Goal: Task Accomplishment & Management: Manage account settings

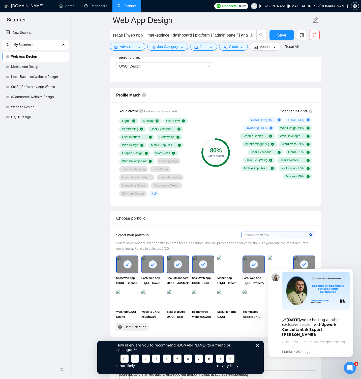
click at [47, 57] on link "Web App Design" at bounding box center [35, 57] width 48 height 10
click at [134, 48] on span "Advanced" at bounding box center [128, 47] width 16 height 6
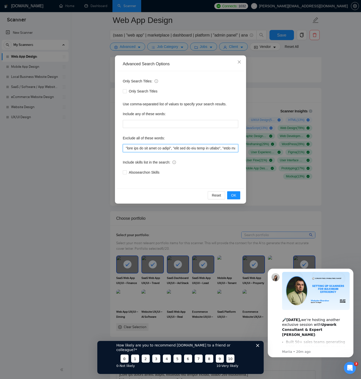
click at [155, 150] on input "text" at bounding box center [180, 148] width 115 height 8
paste input "NOT AGENCY", "no agency", "no agencies", "no agencies!", "won't be recruiting a…"
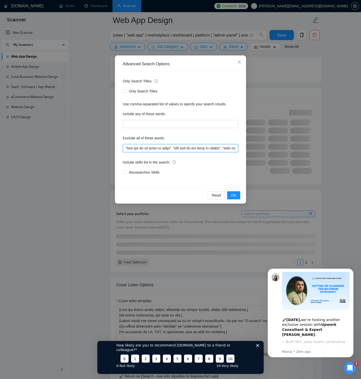
scroll to position [0, 5109]
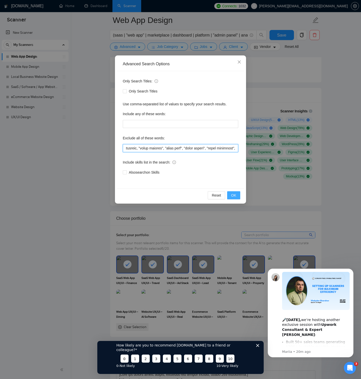
type input ""this job is not open to teams", "this job is not open to agency", "this job is…"
click at [236, 195] on button "OK" at bounding box center [233, 195] width 13 height 8
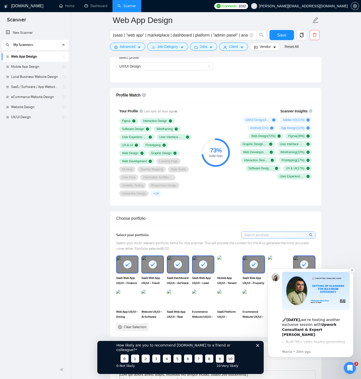
click at [352, 270] on icon "Dismiss notification" at bounding box center [352, 270] width 2 height 2
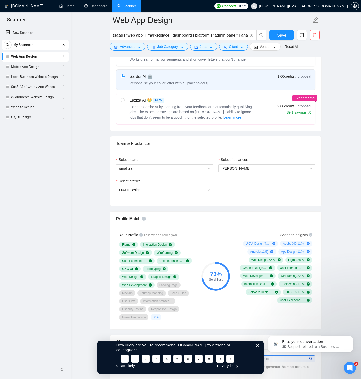
scroll to position [235, 0]
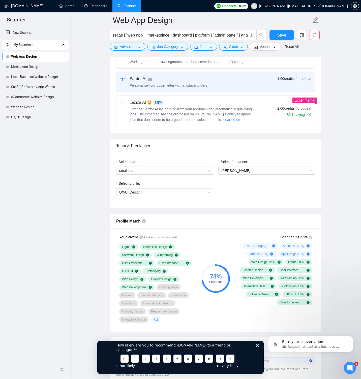
click at [160, 110] on span "Extends Sardor AI by learning from your feedback and automatically qualifying j…" at bounding box center [191, 114] width 122 height 15
click at [124, 104] on input "radio" at bounding box center [122, 102] width 4 height 4
radio input "true"
radio input "false"
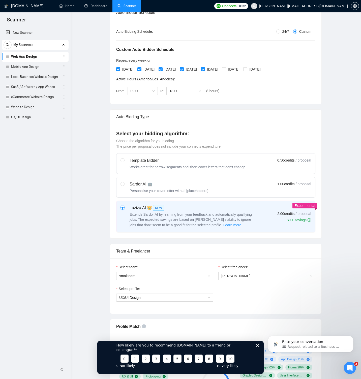
scroll to position [0, 0]
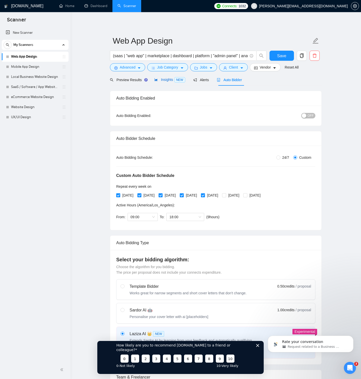
click at [159, 80] on span "Insights NEW" at bounding box center [169, 80] width 31 height 4
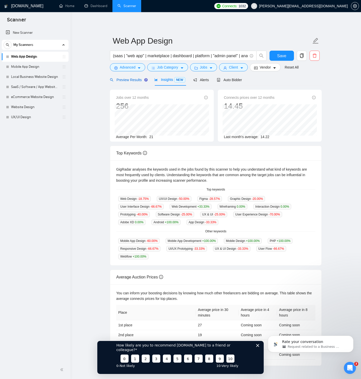
click at [136, 80] on span "Preview Results" at bounding box center [128, 80] width 36 height 4
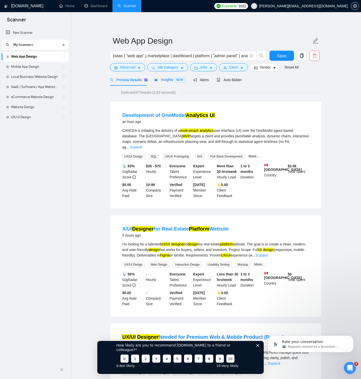
click at [162, 80] on span "Insights NEW" at bounding box center [169, 80] width 31 height 4
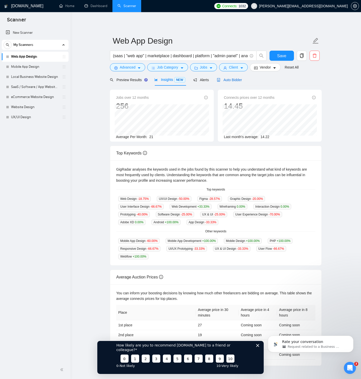
click at [233, 81] on span "Auto Bidder" at bounding box center [229, 80] width 25 height 4
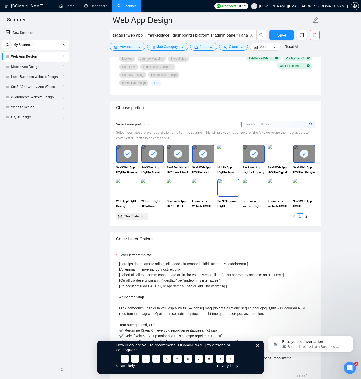
scroll to position [492, 0]
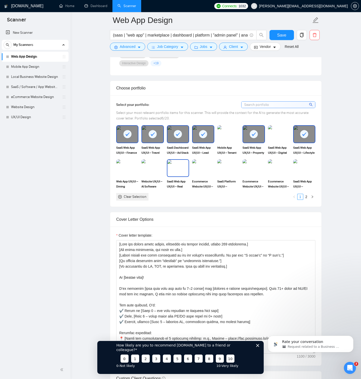
click at [178, 169] on img at bounding box center [177, 168] width 21 height 17
click at [130, 169] on img at bounding box center [127, 168] width 21 height 17
click at [228, 166] on img at bounding box center [228, 168] width 21 height 17
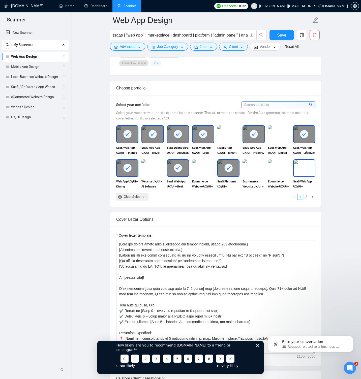
click at [302, 172] on img at bounding box center [304, 168] width 21 height 17
click at [307, 197] on link "2" at bounding box center [306, 197] width 6 height 6
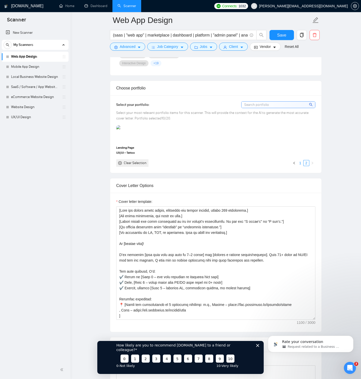
click at [298, 163] on link "1" at bounding box center [300, 163] width 6 height 6
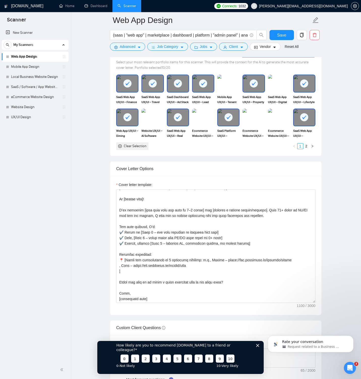
scroll to position [541, 0]
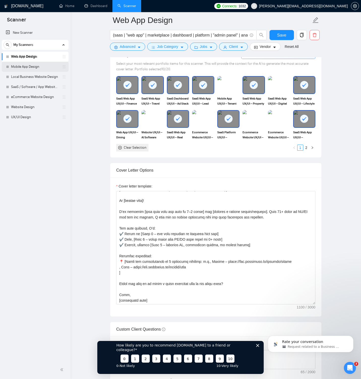
click at [35, 68] on link "Mobile App Design" at bounding box center [35, 67] width 48 height 10
click at [280, 37] on span "Save" at bounding box center [281, 35] width 9 height 6
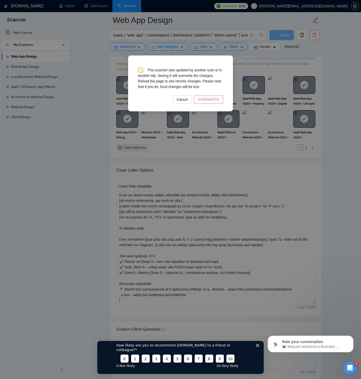
click at [210, 99] on span "OVERWRITE" at bounding box center [208, 100] width 21 height 6
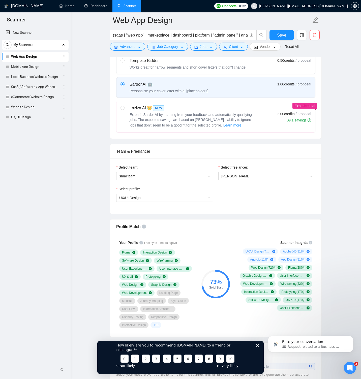
scroll to position [231, 0]
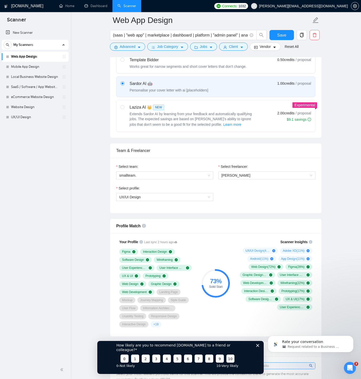
click at [126, 109] on div "Laziza AI 👑 NEW Extends Sardor AI by learning from your feedback and automatica…" at bounding box center [187, 115] width 135 height 23
click at [124, 109] on input "radio" at bounding box center [122, 107] width 4 height 4
radio input "true"
radio input "false"
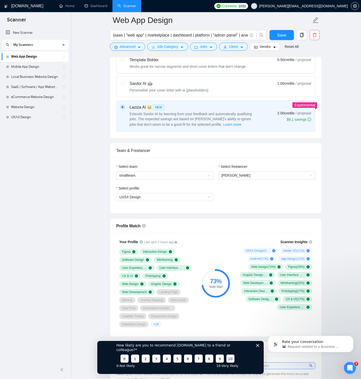
click at [124, 87] on label at bounding box center [122, 87] width 4 height 12
click at [124, 85] on input "radio" at bounding box center [122, 83] width 4 height 4
radio input "true"
radio input "false"
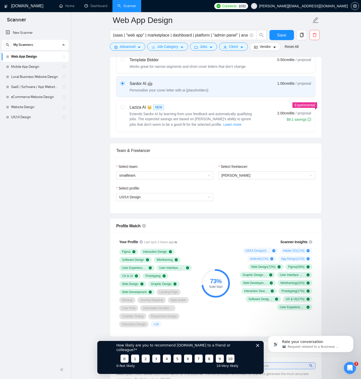
click at [130, 105] on div "Laziza AI 👑 NEW" at bounding box center [193, 107] width 126 height 6
click at [124, 105] on input "radio" at bounding box center [122, 107] width 4 height 4
radio input "true"
radio input "false"
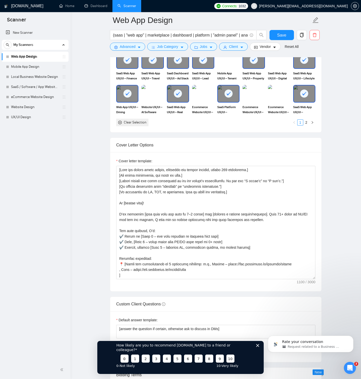
scroll to position [567, 0]
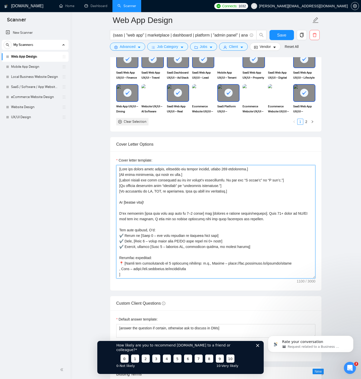
click at [169, 177] on textarea "Cover letter template:" at bounding box center [215, 221] width 199 height 113
paste textarea "≤894 lorem. Ips dolors ametconse. Adipis elitse doei. Te incidid. Utlabo etdolo…"
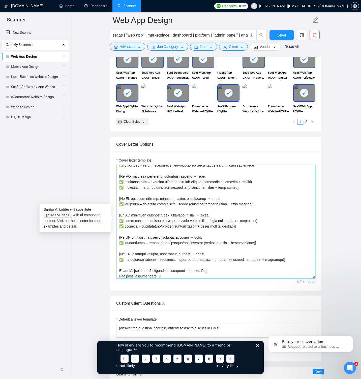
scroll to position [177, 0]
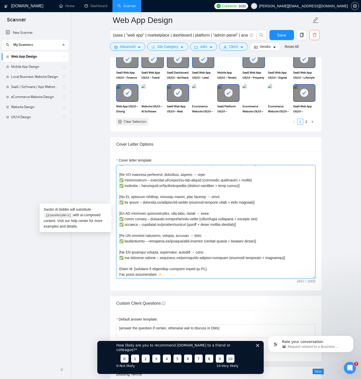
type textarea "[Lore ≤202 ipsum. Dol sitame consectet. Adipis elitse doei. Te incidid. Utlabo …"
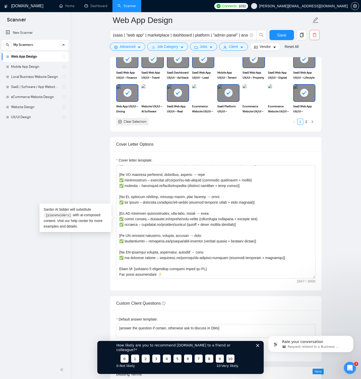
click at [334, 202] on main "Web App Design (saas | "web app" | marketplace | dashboard | platform | "admin …" at bounding box center [216, 178] width 274 height 1451
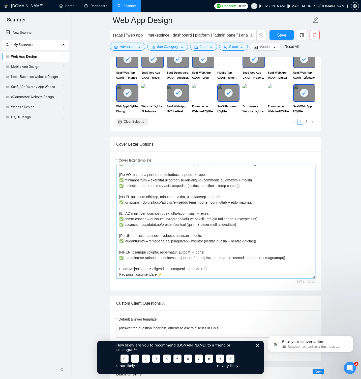
click at [178, 200] on textarea "Cover letter template:" at bounding box center [215, 221] width 199 height 113
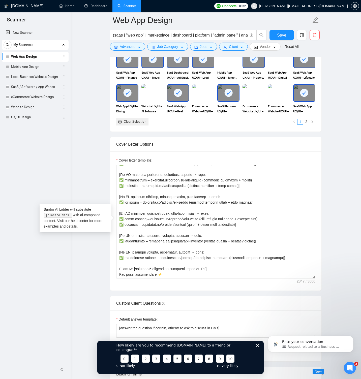
click at [331, 209] on main "Web App Design (saas | "web app" | marketplace | dashboard | platform | "admin …" at bounding box center [216, 178] width 274 height 1451
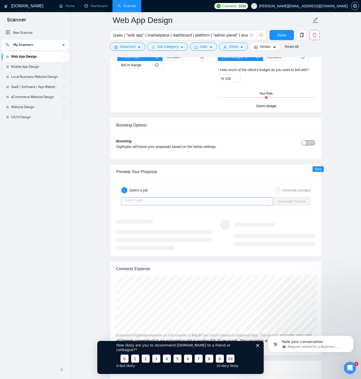
scroll to position [935, 0]
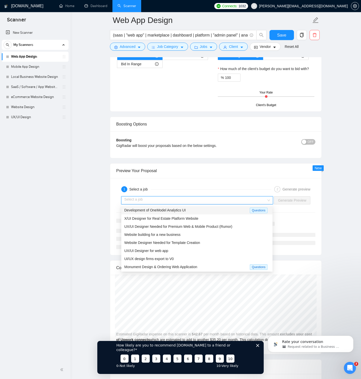
click at [255, 200] on input "search" at bounding box center [195, 201] width 142 height 8
click at [206, 219] on div "X/UI Designer for Real Estate Platform Website" at bounding box center [196, 219] width 145 height 6
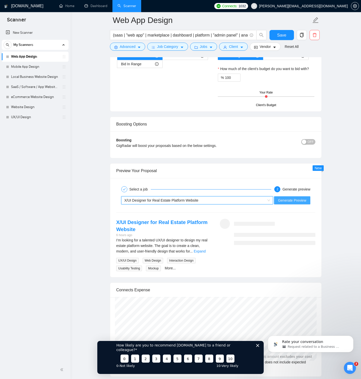
click at [305, 200] on span "Generate Preview" at bounding box center [292, 201] width 28 height 6
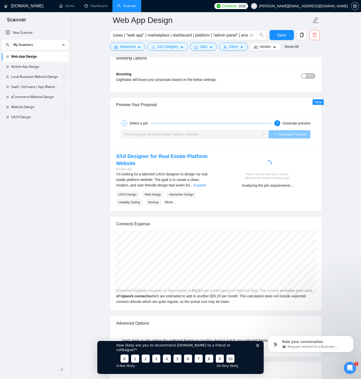
scroll to position [1001, 0]
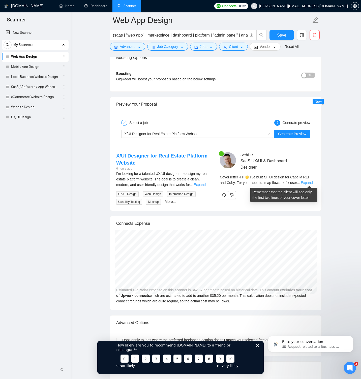
click at [306, 183] on link "Expand" at bounding box center [307, 183] width 12 height 4
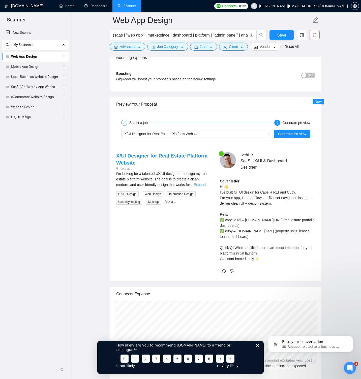
click at [204, 185] on link "Expand" at bounding box center [200, 185] width 12 height 4
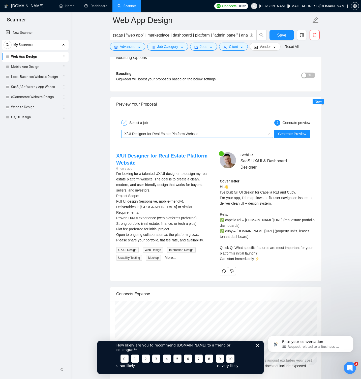
click at [267, 134] on span "X/UI Designer for Real Estate Platform Website" at bounding box center [197, 134] width 146 height 8
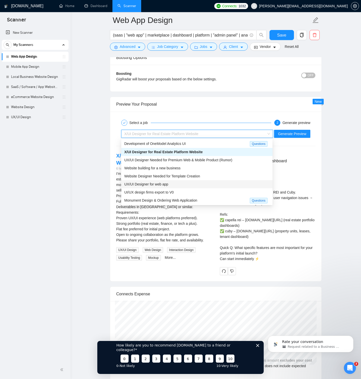
click at [181, 185] on div "UX/UI Designer for web app" at bounding box center [196, 184] width 145 height 6
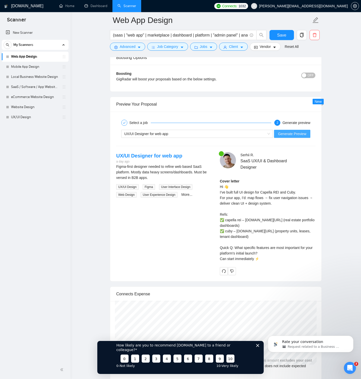
click at [291, 135] on span "Generate Preview" at bounding box center [292, 134] width 28 height 6
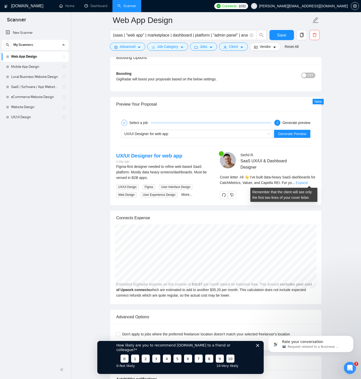
click at [306, 183] on link "Expand" at bounding box center [302, 183] width 12 height 4
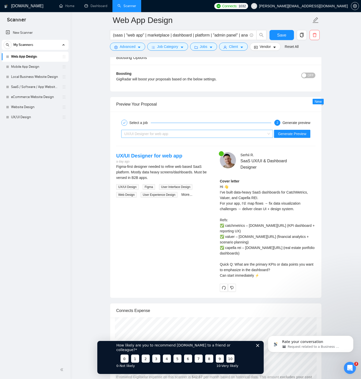
click at [252, 133] on div "UX/UI Designer for web app" at bounding box center [194, 134] width 141 height 8
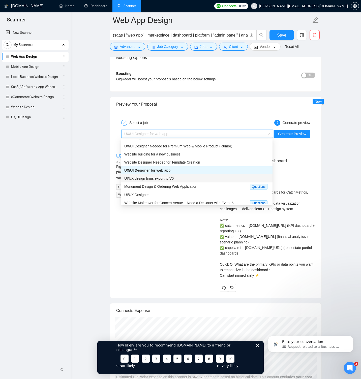
scroll to position [16, 0]
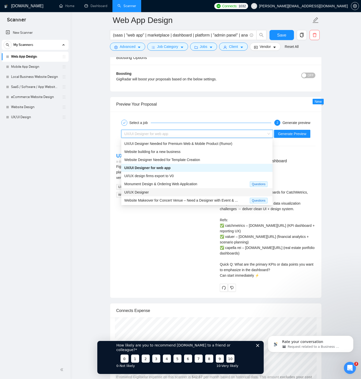
click at [177, 192] on div "UI/UX Designer" at bounding box center [196, 193] width 145 height 6
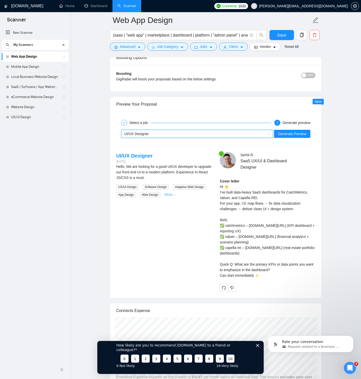
click at [173, 194] on link "More..." at bounding box center [169, 195] width 11 height 4
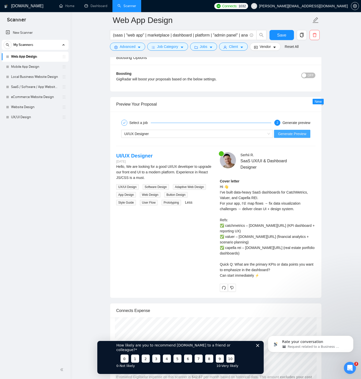
click at [287, 132] on span "Generate Preview" at bounding box center [292, 134] width 28 height 6
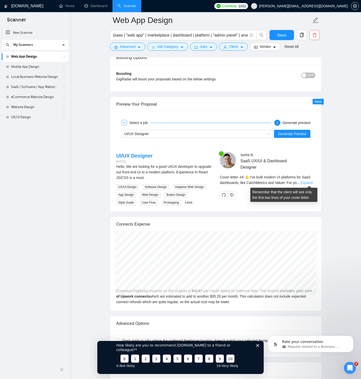
click at [306, 184] on link "Expand" at bounding box center [306, 183] width 12 height 4
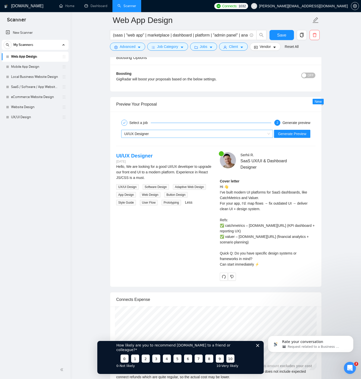
click at [173, 134] on div "UI/UX Designer" at bounding box center [194, 134] width 141 height 8
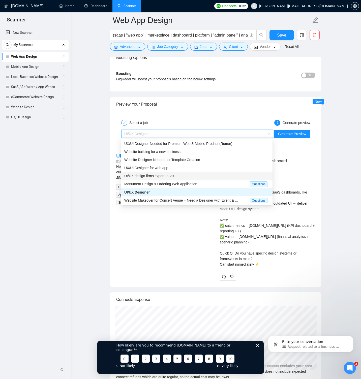
click at [172, 175] on span "UI/UX design firms export to V0" at bounding box center [148, 176] width 49 height 4
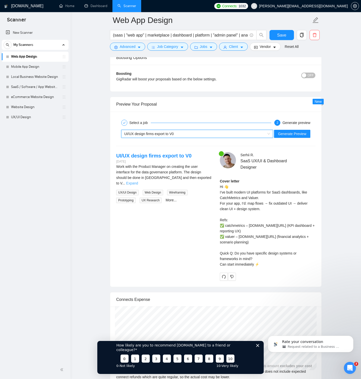
click at [138, 181] on link "Expand" at bounding box center [132, 183] width 12 height 4
click at [189, 134] on div "UI/UX design firms export to V0" at bounding box center [194, 134] width 141 height 8
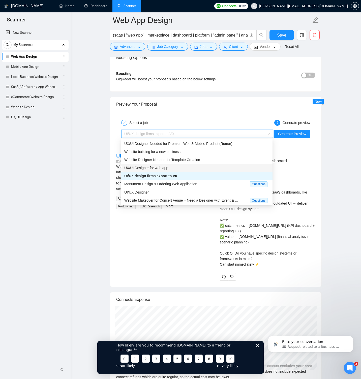
click at [171, 167] on div "UX/UI Designer for web app" at bounding box center [196, 168] width 145 height 6
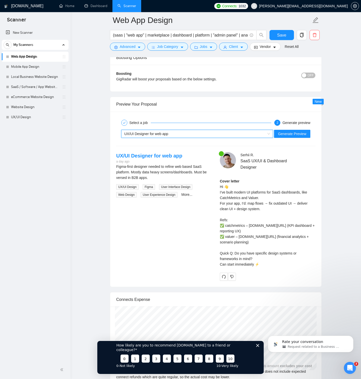
click at [170, 131] on div "UX/UI Designer for web app" at bounding box center [194, 134] width 141 height 8
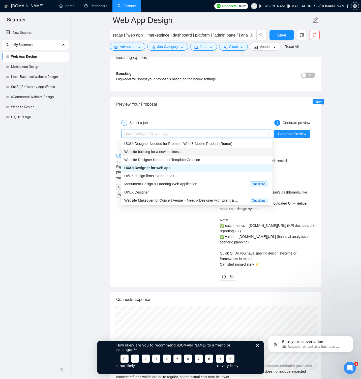
scroll to position [0, 0]
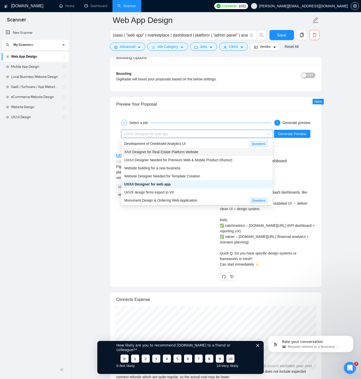
click at [163, 152] on span "X/UI Designer for Real Estate Platform Website" at bounding box center [161, 152] width 74 height 4
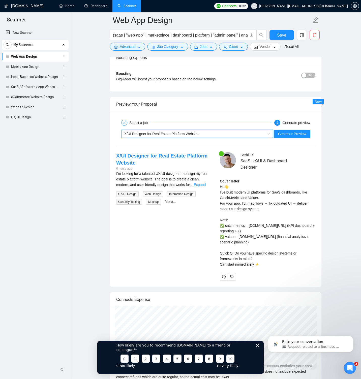
click at [163, 133] on span "X/UI Designer for Real Estate Platform Website" at bounding box center [161, 134] width 74 height 4
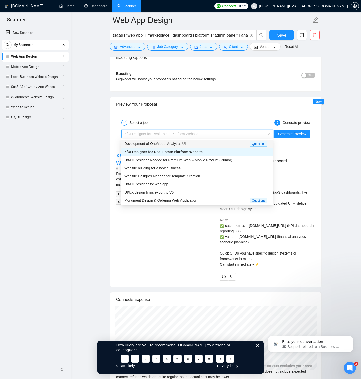
click at [161, 145] on span "Development of OneModel Analytics UI" at bounding box center [155, 144] width 62 height 4
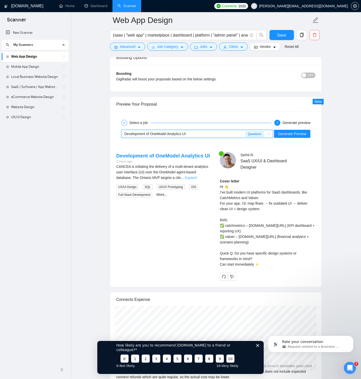
click at [197, 177] on link "Expand" at bounding box center [191, 178] width 12 height 4
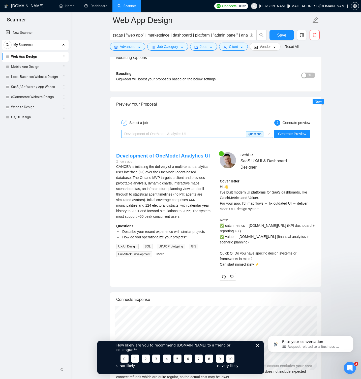
click at [162, 134] on span "Development of OneModel Analytics UI" at bounding box center [155, 134] width 62 height 4
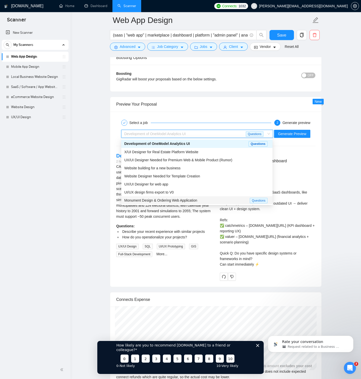
click at [158, 198] on span "Monument Design & Ordering Web Application" at bounding box center [160, 200] width 73 height 4
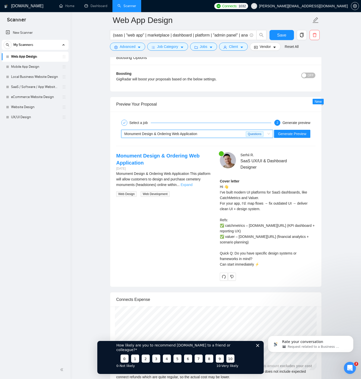
click at [192, 186] on link "Expand" at bounding box center [186, 185] width 12 height 4
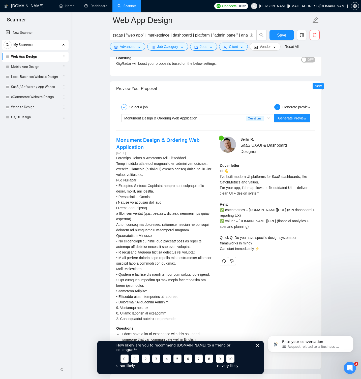
scroll to position [1017, 0]
click at [287, 121] on span "Generate Preview" at bounding box center [292, 119] width 28 height 6
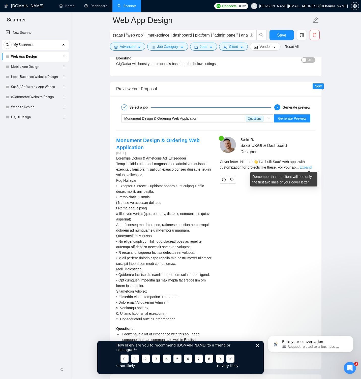
click at [306, 168] on link "Expand" at bounding box center [306, 167] width 12 height 4
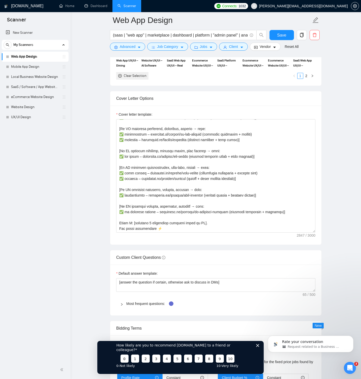
scroll to position [613, 0]
click at [140, 303] on link "Most frequent questions:" at bounding box center [145, 304] width 39 height 4
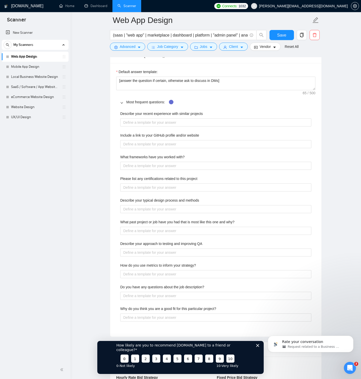
scroll to position [805, 0]
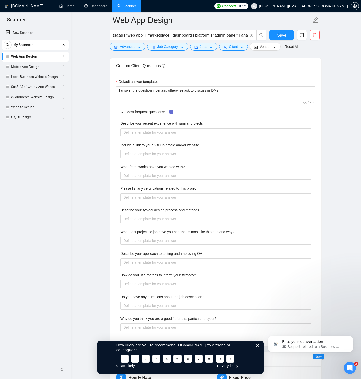
click at [258, 347] on icon "Close survey" at bounding box center [257, 345] width 3 height 3
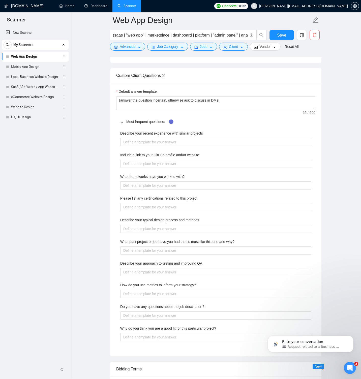
scroll to position [795, 0]
click at [352, 336] on icon "Dismiss notification" at bounding box center [352, 337] width 3 height 3
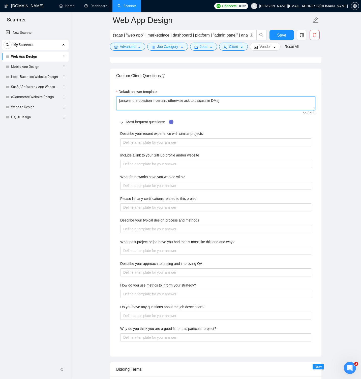
click at [142, 102] on textarea "[answer the question if certain, otherwise ask to discuss in DMs]" at bounding box center [215, 104] width 199 height 14
paste textarea "Answer positively and briefly. If 100% certain, reply with specific experience.…"
type textarea "[Answer positively and briefly. If 100% certain, reply with specific experience…"
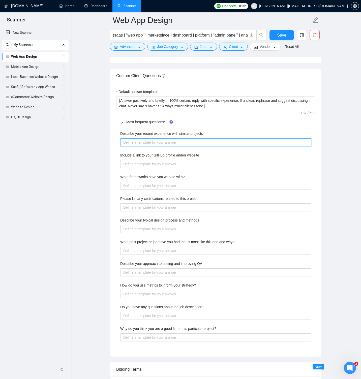
click at [138, 142] on projects "Describe your recent experience with similar projects" at bounding box center [215, 142] width 191 height 8
paste projects "I’ve designed web apps like Salesled (CRM pipelines) and CatchMetrics (analytic…"
type projects "I’ve designed web apps like Salesled (CRM pipelines) and CatchMetrics (analytic…"
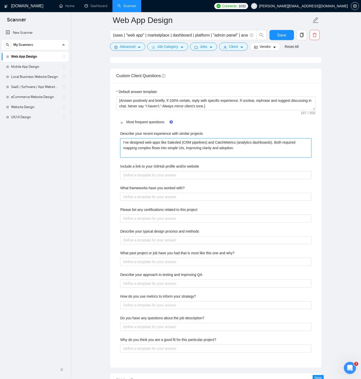
type projects "I’ve designed web apps like Salesled (CRM pipelines) and CatchMetrics (analytic…"
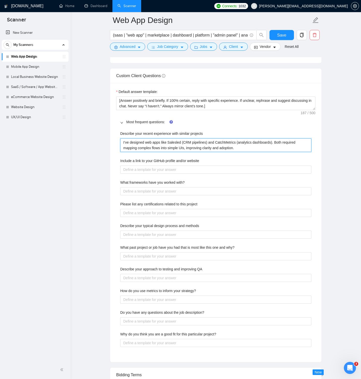
type projects "I’ve designed web apps like Salesled (CRM pipelines) and CatchMetrics (analytic…"
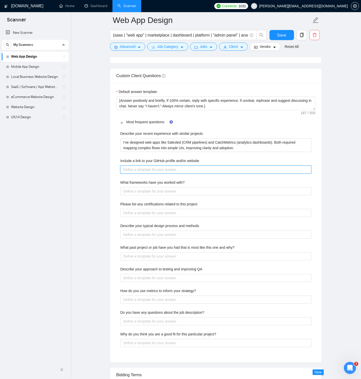
click at [173, 170] on website "Include a link to your GitHub profile and/or website" at bounding box center [215, 170] width 191 height 8
paste website "GitHub isn’t relevant since my work is design/UI-focused."
type website "GitHub isn’t relevant since my work is design/UI-focused."
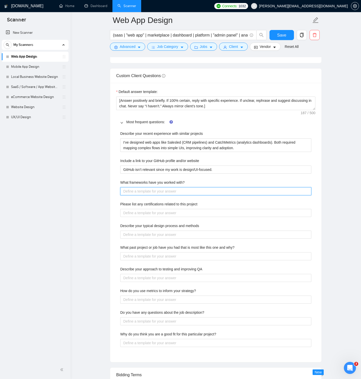
click at [135, 191] on with\? "What frameworks have you worked with?" at bounding box center [215, 191] width 191 height 8
paste with\? "Figma for design systems, React/Vue for front-end delivery, Tailwind + ShadCN f…"
type with\? "Figma for design systems, React/Vue for front-end delivery, Tailwind + ShadCN f…"
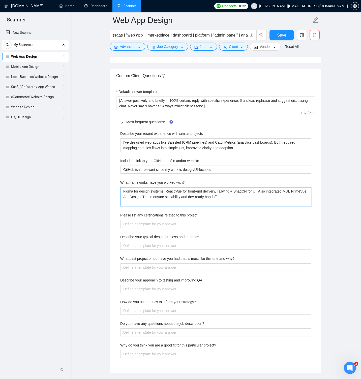
type with\? "Figma for design systems, React/Vue for front-end delivery, Tailwind + ShadCN f…"
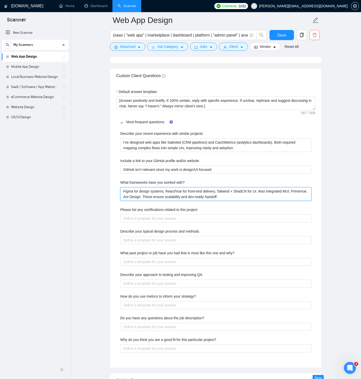
type with\? "Figma for design systems, React/Vue for front-end delivery, Tailwind + ShadCN f…"
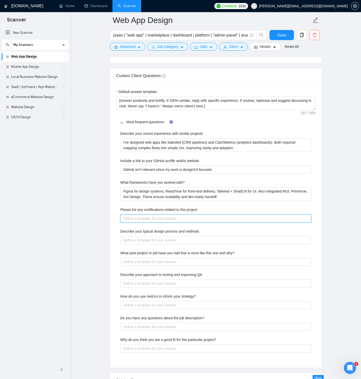
click at [161, 218] on project "Please list any certifications related to this project" at bounding box center [215, 219] width 191 height 8
paste project "Certified in UX/UI design methods with 10+ years in SaaS & web app projects. St…"
type project "Certified in UX/UI design methods with 10+ years in SaaS & web app projects. St…"
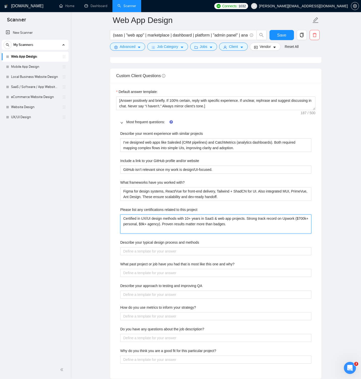
type project "Certified in UX/UI design methods with 10+ years in SaaS & web app projects. St…"
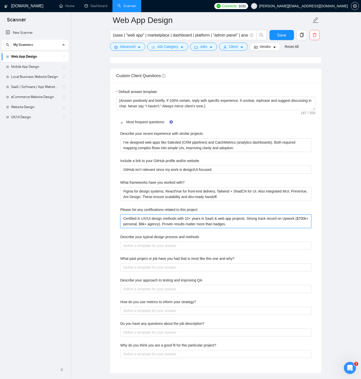
type project "Certified in UX/UI design methods with 10+ years in SaaS & web app projects. St…"
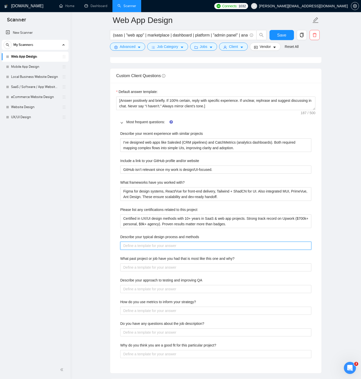
click at [143, 245] on methods "Describe your typical design process and methods" at bounding box center [215, 246] width 191 height 8
paste methods "Start with discovery → map flows and pain points → wireframes in [GEOGRAPHIC_DA…"
type methods "Start with discovery → map flows and pain points → wireframes in [GEOGRAPHIC_DA…"
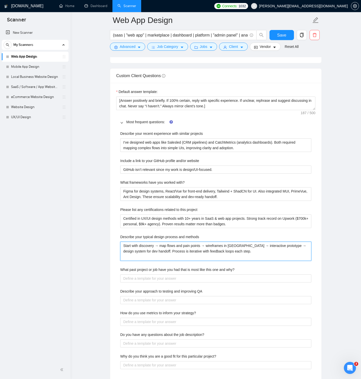
type methods "Start with discovery → map flows and pain points → wireframes in [GEOGRAPHIC_DA…"
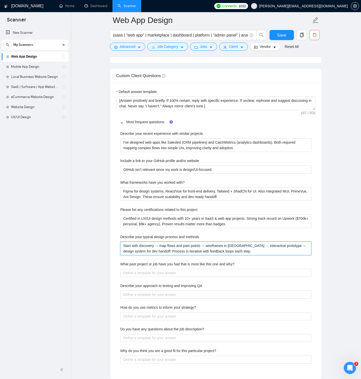
type methods "Start with discovery → map flows and pain points → wireframes in [GEOGRAPHIC_DA…"
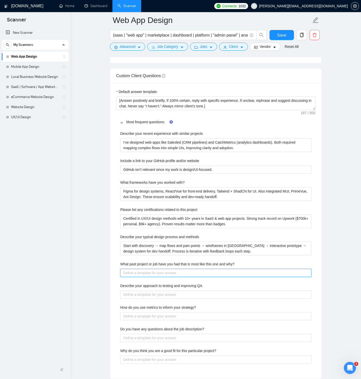
click at [143, 274] on why\? "What past project or job have you had that is most like this one and why?" at bounding box center [215, 273] width 191 height 8
paste why\? "For Capella REI, I built dashboards for property ops (leases, tenants, KPIs). I…"
type why\? "For Capella REI, I built dashboards for property ops (leases, tenants, KPIs). I…"
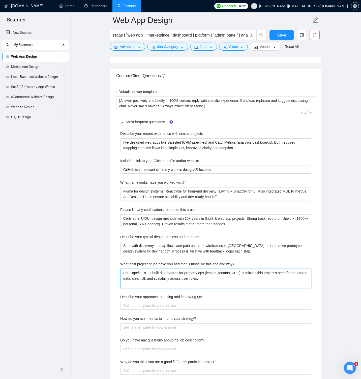
type why\? "For Capella REI, I built dashboards for property ops (leases, tenants, KPIs). I…"
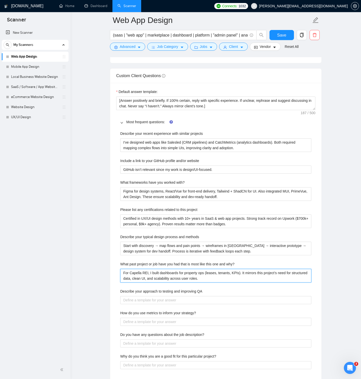
type why\? "For Capella REI, I built dashboards for property ops (leases, tenants, KPIs). I…"
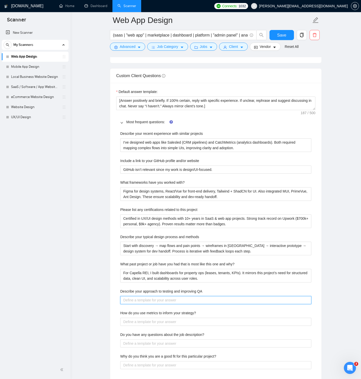
click at [181, 301] on QA "Describe your approach to testing and improving QA" at bounding box center [215, 300] width 191 height 8
paste QA "I prototype early and test with users before pixel polish. Every UI goes throug…"
type QA "I prototype early and test with users before pixel polish. Every UI goes throug…"
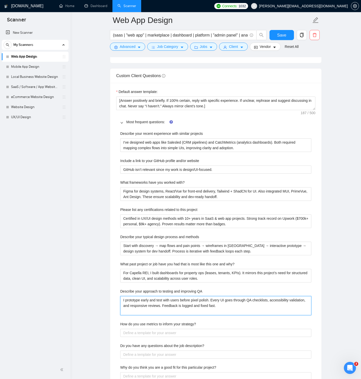
type QA "I prototype early and test with users before pixel polish. Every UI goes throug…"
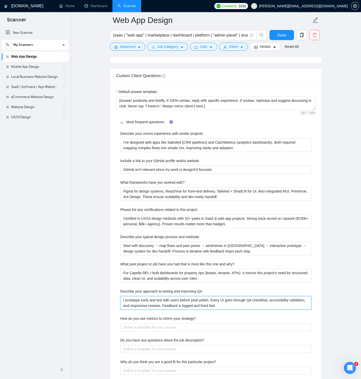
type QA "I prototype early and test with users before pixel polish. Every UI goes throug…"
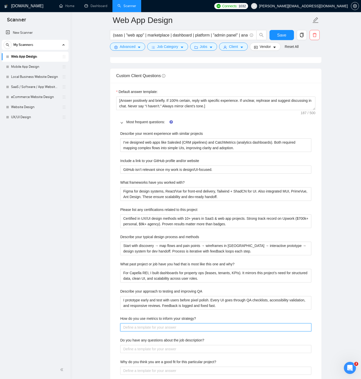
click at [187, 328] on strategy\? "How do you use metrics to inform your strategy?" at bounding box center [215, 327] width 191 height 8
paste strategy\? "We track usability metrics: task completion, error rates, and time-to-action. I…"
type strategy\? "We track usability metrics: task completion, error rates, and time-to-action. I…"
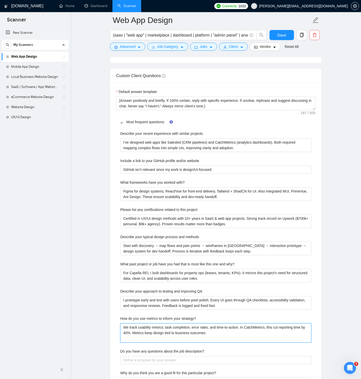
type strategy\? "We track usability metrics: task completion, error rates, and time-to-action. I…"
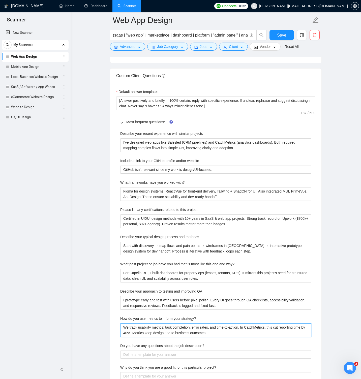
type strategy\? "We track usability metrics: task completion, error rates, and time-to-action. I…"
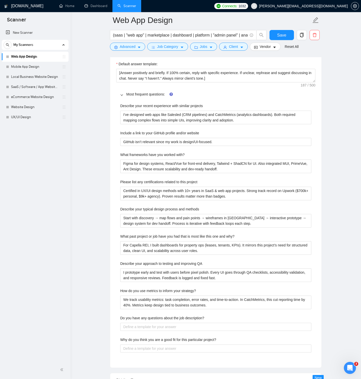
scroll to position [827, 0]
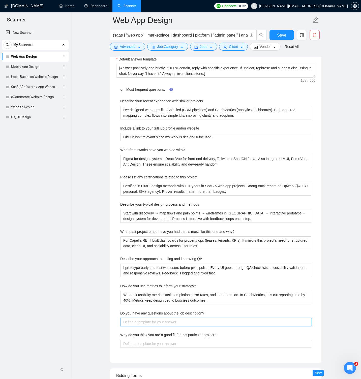
click at [175, 323] on description\? "Do you have any questions about the job description?" at bounding box center [215, 322] width 191 height 8
paste description\? "Yes—what’s the highest priority flow you want to validate first: onboarding, re…"
type description\? "Yes—what’s the highest priority flow you want to validate first: onboarding, re…"
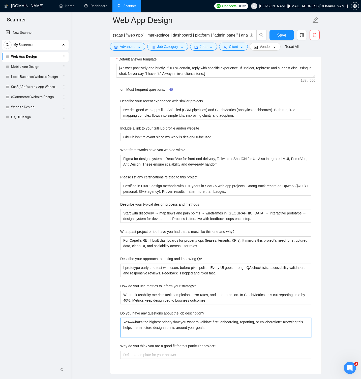
type description\? "Yes—what’s the highest priority flow you want to validate first: onboarding, re…"
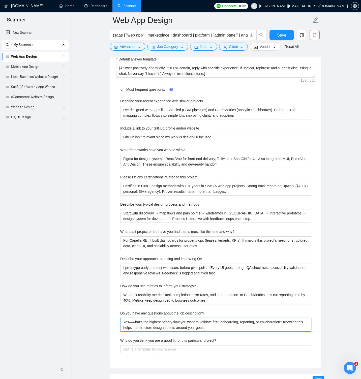
click at [130, 322] on description\? "Yes—what’s the highest priority flow you want to validate first: onboarding, re…" at bounding box center [215, 325] width 191 height 14
type description\? "Yes —what’s the highest priority flow you want to validate first: onboarding, r…"
type description\? "Yes –—what’s the highest priority flow you want to validate first: onboarding, …"
type description\? "Yes –what’s the highest priority flow you want to validate first: onboarding, r…"
type description\? "Yes – what’s the highest priority flow you want to validate first: onboarding, …"
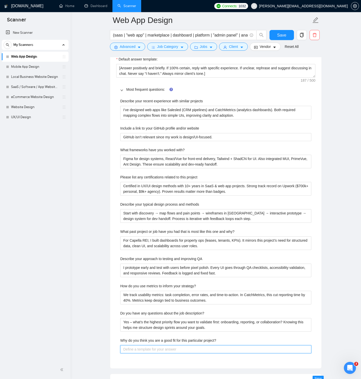
click at [173, 348] on project\? "Why do you think you are a good fit for this particular project?" at bounding box center [215, 349] width 191 height 8
paste project\? "Because I’ve solved the same problems before: Cuby for business dashboards, Upi…"
type project\? "Because I’ve solved the same problems before: Cuby for business dashboards, Upi…"
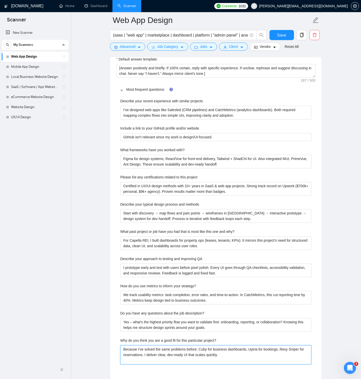
type project\? "Because I’ve solved the same problems before: Cuby for business dashboards, Upi…"
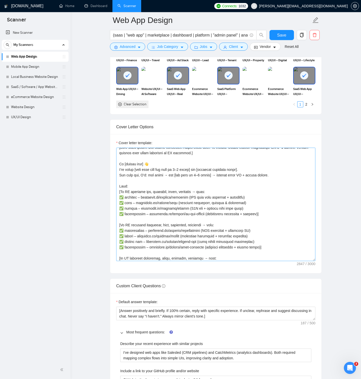
scroll to position [0, 0]
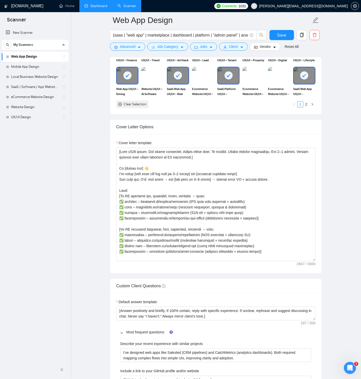
type project\? "Because I’ve solved the same problems before: Cuby for business dashboards, Upi…"
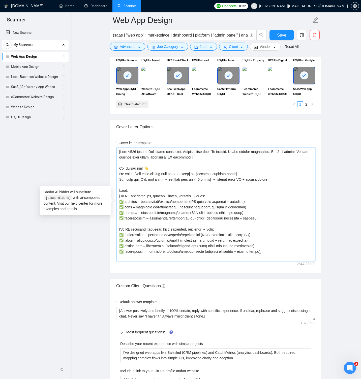
drag, startPoint x: 142, startPoint y: 202, endPoint x: 189, endPoint y: 200, distance: 47.2
click at [189, 200] on textarea "Cover letter template:" at bounding box center [215, 204] width 199 height 113
paste textarea "[URL][DOMAIN_NAME]"
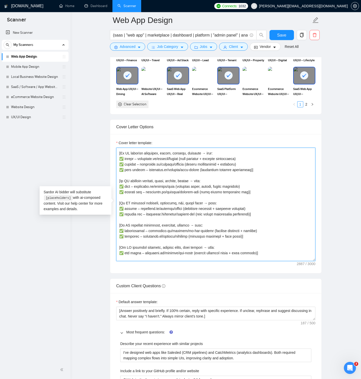
scroll to position [117, 0]
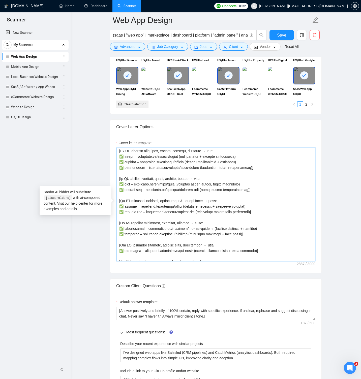
click at [142, 234] on textarea "Cover letter template:" at bounding box center [215, 204] width 199 height 113
click at [189, 233] on textarea "Cover letter template:" at bounding box center [215, 204] width 199 height 113
paste textarea "[URL][DOMAIN_NAME]"
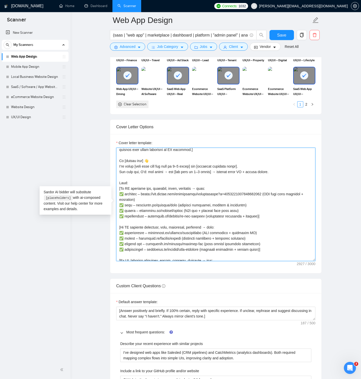
scroll to position [0, 0]
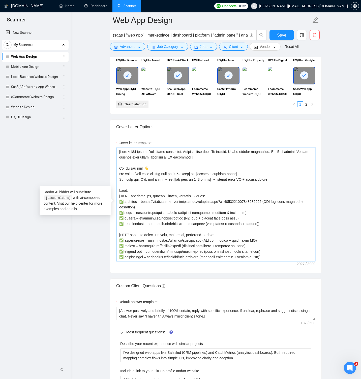
click at [136, 213] on textarea "Cover letter template:" at bounding box center [215, 204] width 199 height 113
click at [178, 212] on textarea "Cover letter template:" at bounding box center [215, 204] width 199 height 113
paste textarea "[URL][DOMAIN_NAME]"
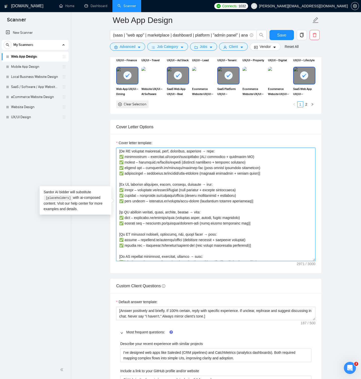
scroll to position [89, 0]
drag, startPoint x: 136, startPoint y: 218, endPoint x: 178, endPoint y: 218, distance: 41.9
click at [178, 218] on textarea "Cover letter template:" at bounding box center [215, 204] width 199 height 113
paste textarea
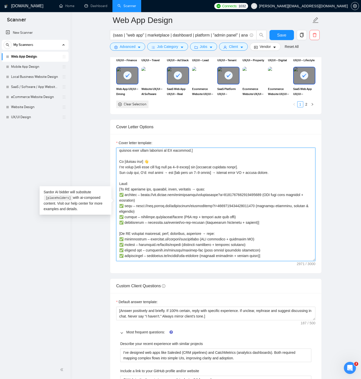
scroll to position [0, 0]
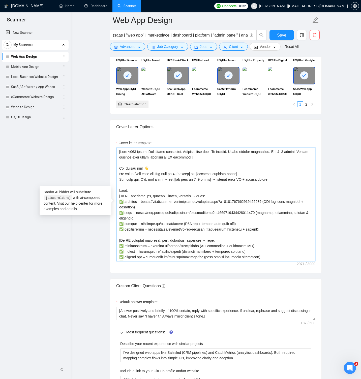
click at [139, 152] on textarea "Cover letter template:" at bounding box center [215, 204] width 199 height 113
paste textarea "LO ≤277 ipsum. Dolor sitametco. Adipis elitse doei. Te incidid. Utlabor etdolor…"
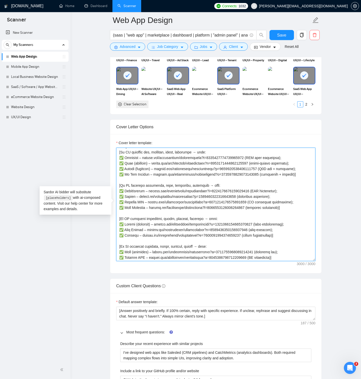
scroll to position [38, 0]
click at [295, 208] on textarea "Cover letter template:" at bounding box center [215, 204] width 199 height 113
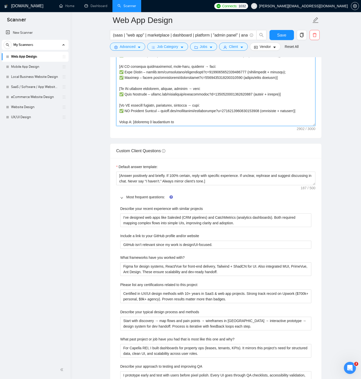
scroll to position [700, 0]
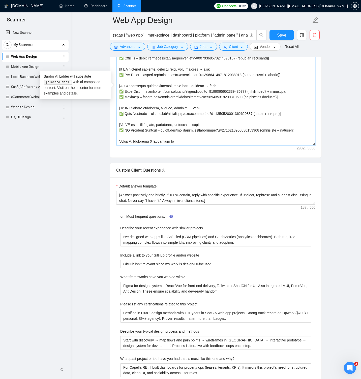
click at [175, 141] on textarea "Cover letter template:" at bounding box center [215, 88] width 199 height 113
paste textarea "estion based on JD]. Can start immediately ⚡"
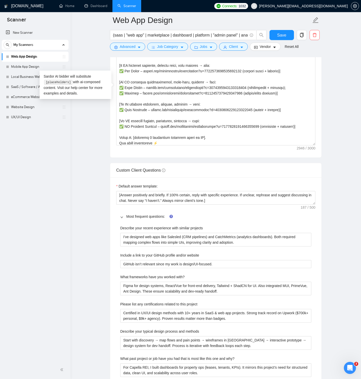
click at [336, 154] on main "Web App Design (saas | "web app" | marketplace | dashboard | platform | "admin …" at bounding box center [216, 280] width 274 height 1920
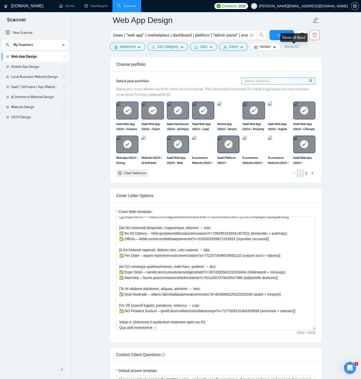
scroll to position [515, 0]
click at [284, 111] on img at bounding box center [278, 110] width 21 height 17
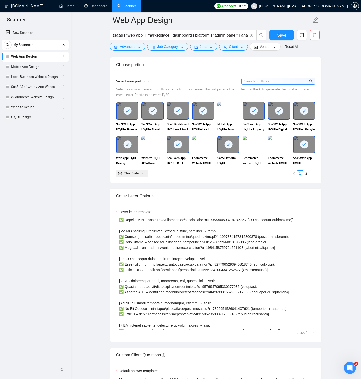
scroll to position [84, 0]
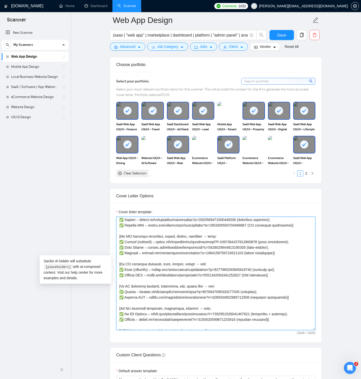
drag, startPoint x: 133, startPoint y: 269, endPoint x: 150, endPoint y: 269, distance: 16.7
click at [150, 269] on textarea "Cover letter template:" at bounding box center [215, 273] width 199 height 113
drag, startPoint x: 133, startPoint y: 242, endPoint x: 140, endPoint y: 241, distance: 6.8
click at [140, 241] on textarea "Cover letter template:" at bounding box center [215, 273] width 199 height 113
type textarea "[Lore IP ≤083 dolor. Sitam consectet. Adipis elitse doei. Te incidid. Utlabor e…"
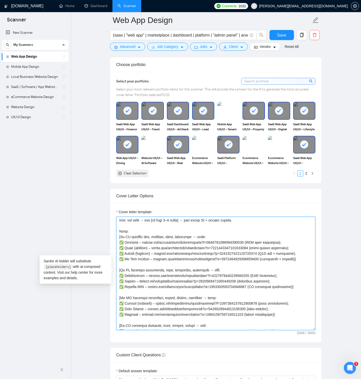
scroll to position [22, 0]
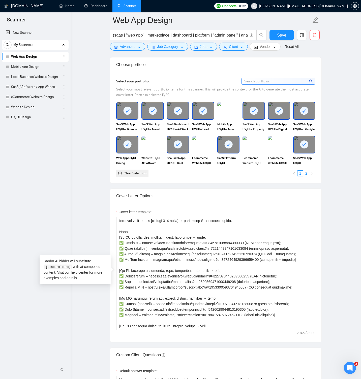
click at [306, 172] on link "2" at bounding box center [306, 174] width 6 height 6
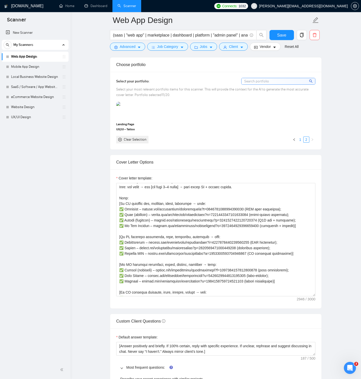
click at [299, 139] on link "1" at bounding box center [300, 140] width 6 height 6
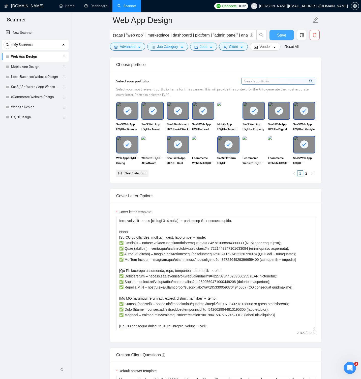
click at [286, 34] on button "Save" at bounding box center [281, 35] width 24 height 10
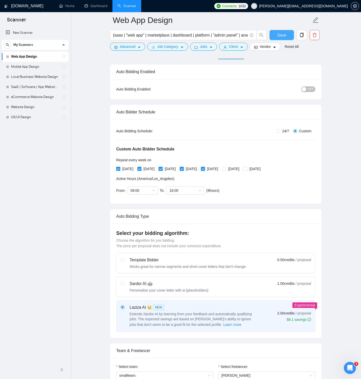
scroll to position [30, 0]
click at [280, 36] on span "Save" at bounding box center [281, 35] width 9 height 6
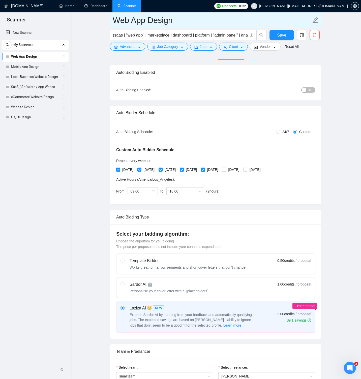
click at [174, 21] on input "Web App Design" at bounding box center [212, 20] width 199 height 13
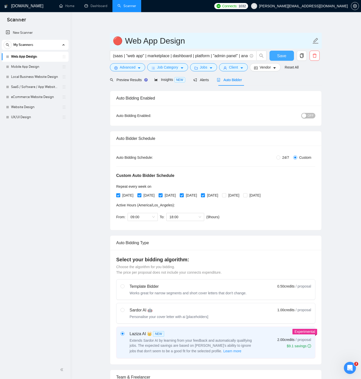
type input "🔴 Web App Design"
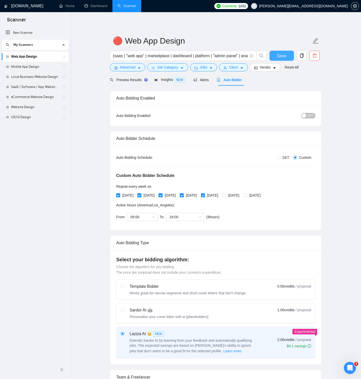
click at [280, 58] on span "Save" at bounding box center [281, 56] width 9 height 6
click at [305, 116] on div "button" at bounding box center [304, 115] width 5 height 5
click at [275, 55] on button "Save" at bounding box center [281, 56] width 24 height 10
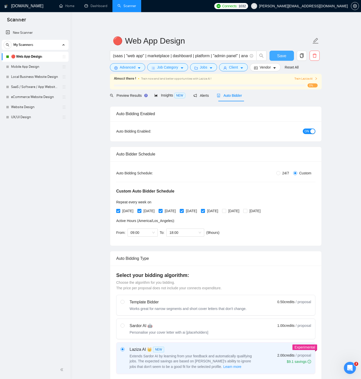
click at [287, 56] on button "Save" at bounding box center [281, 56] width 24 height 10
click at [42, 68] on link "Mobile App Design" at bounding box center [35, 67] width 48 height 10
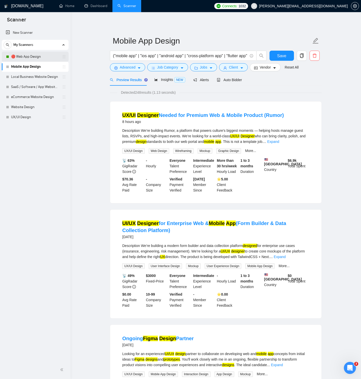
click at [32, 56] on link "🔴 Web App Design" at bounding box center [35, 57] width 48 height 10
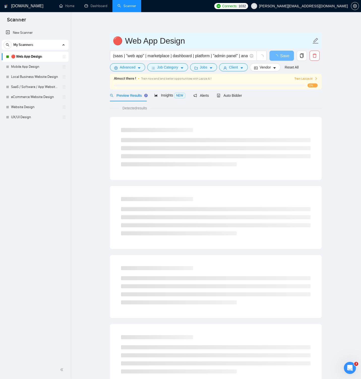
click at [126, 39] on input "🔴 Web App Design" at bounding box center [212, 41] width 199 height 13
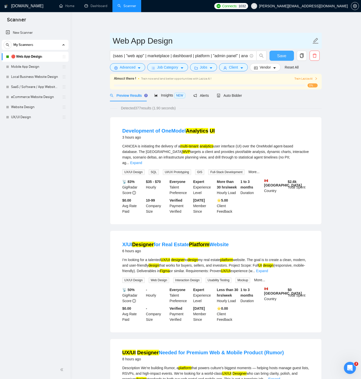
type input "Web App Design"
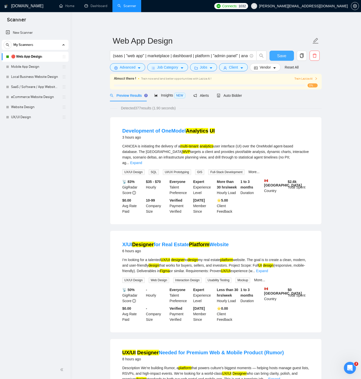
click at [278, 52] on button "Save" at bounding box center [281, 56] width 24 height 10
click at [33, 66] on link "Mobile App Design" at bounding box center [35, 67] width 48 height 10
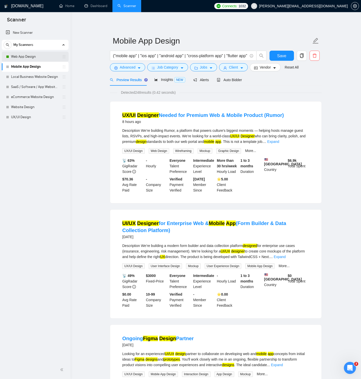
click at [33, 56] on link "Web App Design" at bounding box center [35, 57] width 48 height 10
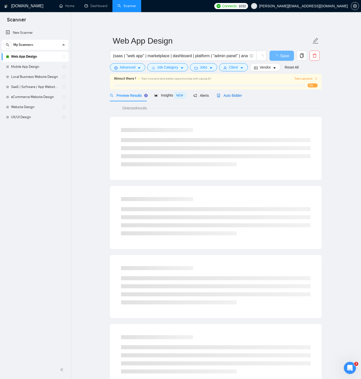
click at [225, 96] on span "Auto Bidder" at bounding box center [229, 96] width 25 height 4
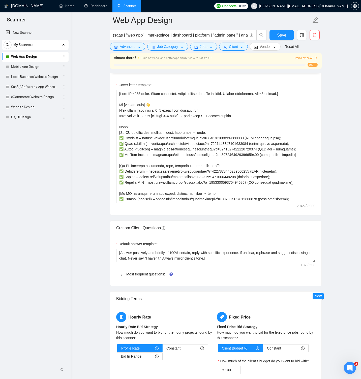
scroll to position [613, 0]
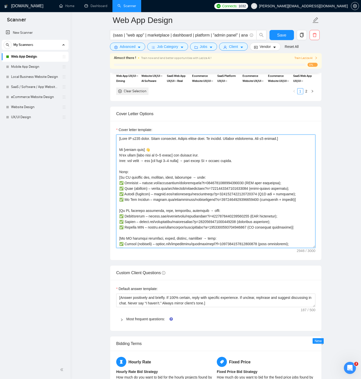
click at [160, 145] on textarea "Cover letter template:" at bounding box center [215, 191] width 199 height 113
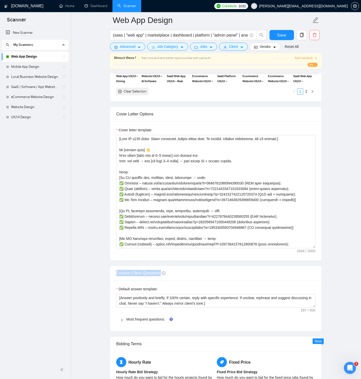
drag, startPoint x: 137, startPoint y: 272, endPoint x: 163, endPoint y: 272, distance: 25.7
click at [162, 272] on span "Custom Client Questions" at bounding box center [140, 273] width 49 height 4
copy span "Custom Client Questions"
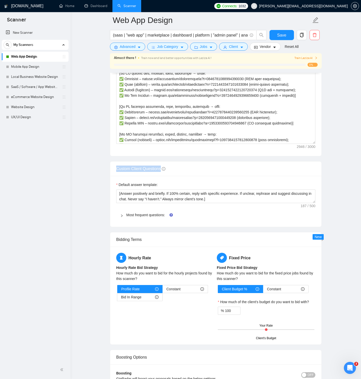
scroll to position [717, 0]
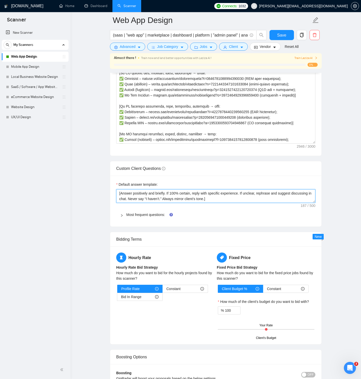
click at [143, 194] on textarea "[Answer positively and briefly. If 100% certain, reply with specific experience…" at bounding box center [215, 196] width 199 height 14
drag, startPoint x: 119, startPoint y: 193, endPoint x: 256, endPoint y: 199, distance: 136.5
click at [256, 199] on textarea "[Answer positively and briefly. If 100% certain, reply with specific experience…" at bounding box center [215, 196] width 199 height 14
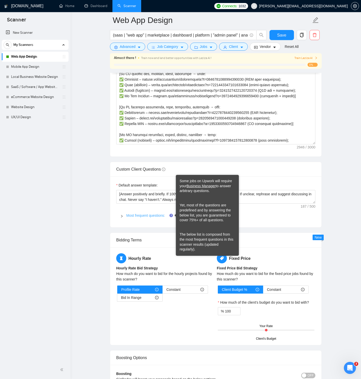
click at [148, 214] on link "Most frequent questions:" at bounding box center [145, 216] width 39 height 4
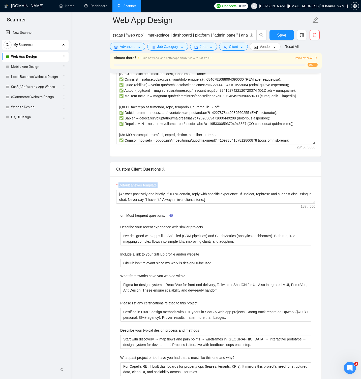
drag, startPoint x: 119, startPoint y: 185, endPoint x: 162, endPoint y: 185, distance: 43.1
click at [162, 185] on div "Default answer template:" at bounding box center [215, 187] width 199 height 8
copy label "Default answer template:"
click at [143, 196] on textarea "[Answer positively and briefly. If 100% certain, reply with specific experience…" at bounding box center [215, 197] width 199 height 14
drag, startPoint x: 138, startPoint y: 227, endPoint x: 210, endPoint y: 228, distance: 71.3
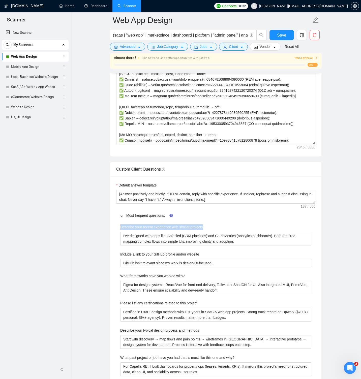
click at [210, 228] on div "Describe your recent experience with similar projects I’ve designed web apps li…" at bounding box center [215, 357] width 199 height 273
copy label "Describe your recent experience with similar projects"
click at [140, 236] on projects "I’ve designed web apps like Salesled (CRM pipelines) and CatchMetrics (analytic…" at bounding box center [215, 239] width 191 height 14
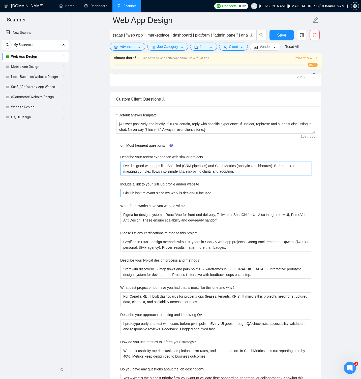
scroll to position [787, 0]
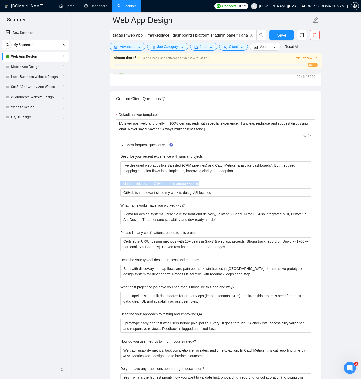
drag, startPoint x: 117, startPoint y: 184, endPoint x: 203, endPoint y: 183, distance: 86.0
click at [203, 183] on div "Default answer template: [Answer positively and briefly. If 100% certain, reply…" at bounding box center [215, 268] width 211 height 324
click at [125, 193] on website "GitHub isn’t relevant since my work is design/UI-focused." at bounding box center [215, 193] width 191 height 8
drag, startPoint x: 119, startPoint y: 205, endPoint x: 187, endPoint y: 205, distance: 67.8
click at [187, 205] on div "Describe your recent experience with similar projects I’ve designed web apps li…" at bounding box center [215, 287] width 199 height 273
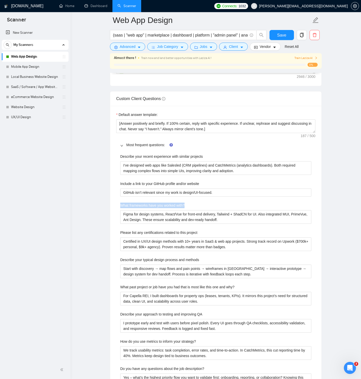
copy label "What frameworks have you worked with?"
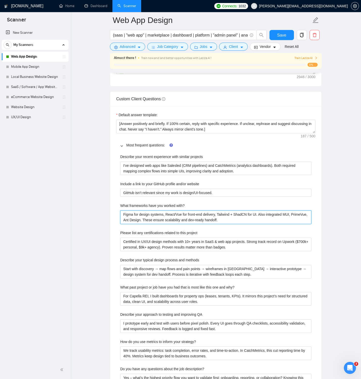
click at [137, 216] on with\? "Figma for design systems, React/Vue for front-end delivery, Tailwind + ShadCN f…" at bounding box center [215, 217] width 191 height 14
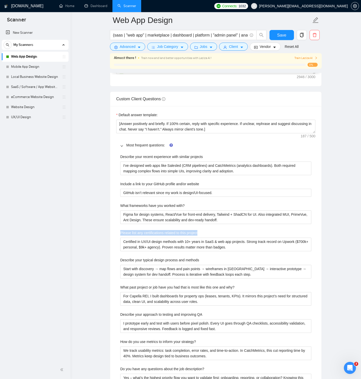
drag, startPoint x: 120, startPoint y: 232, endPoint x: 211, endPoint y: 231, distance: 91.8
click at [211, 231] on div "Describe your recent experience with similar projects I’ve designed web apps li…" at bounding box center [215, 287] width 199 height 273
drag, startPoint x: 125, startPoint y: 242, endPoint x: 249, endPoint y: 249, distance: 123.9
click at [250, 250] on project "Certified in UX/UI design methods with 10+ years in SaaS & web app projects. St…" at bounding box center [215, 245] width 191 height 14
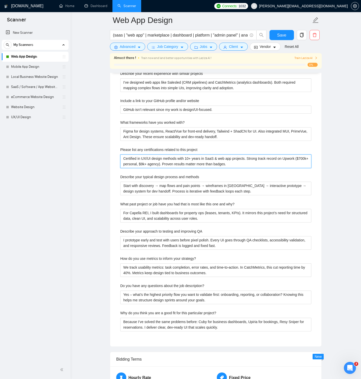
scroll to position [886, 0]
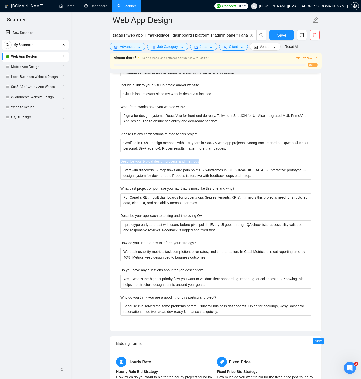
drag, startPoint x: 121, startPoint y: 161, endPoint x: 204, endPoint y: 161, distance: 83.4
click at [204, 161] on div "Describe your recent experience with similar projects I’ve designed web apps li…" at bounding box center [215, 188] width 199 height 273
copy label "Describe your typical design process and methods"
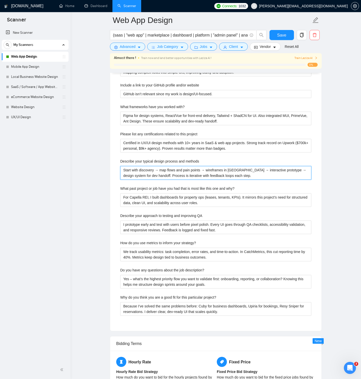
click at [127, 172] on methods "Start with discovery → map flows and pain points → wireframes in [GEOGRAPHIC_DA…" at bounding box center [215, 173] width 191 height 14
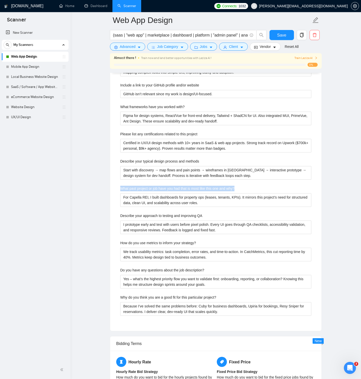
drag, startPoint x: 119, startPoint y: 187, endPoint x: 243, endPoint y: 189, distance: 123.3
click at [243, 189] on div "Describe your recent experience with similar projects I’ve designed web apps li…" at bounding box center [215, 188] width 199 height 273
copy label "What past project or job have you had that is most like this one and why?"
click at [132, 199] on why\? "For Capella REI, I built dashboards for property ops (leases, tenants, KPIs). I…" at bounding box center [215, 200] width 191 height 14
click at [119, 215] on div "Describe your recent experience with similar projects I’ve designed web apps li…" at bounding box center [215, 188] width 199 height 273
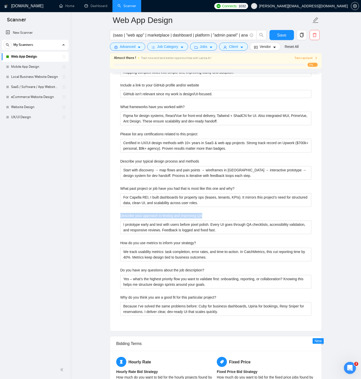
drag, startPoint x: 120, startPoint y: 216, endPoint x: 207, endPoint y: 217, distance: 87.2
click at [207, 217] on div "Describe your approach to testing and improving QA" at bounding box center [215, 217] width 191 height 8
copy label "Describe your approach to testing and improving QA"
drag, startPoint x: 128, startPoint y: 226, endPoint x: 133, endPoint y: 225, distance: 5.3
click at [128, 226] on QA "I prototype early and test with users before pixel polish. Every UI goes throug…" at bounding box center [215, 228] width 191 height 14
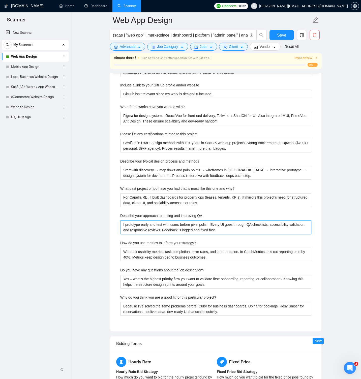
click at [133, 225] on QA "I prototype early and test with users before pixel polish. Every UI goes throug…" at bounding box center [215, 228] width 191 height 14
click at [120, 243] on div "Describe your recent experience with similar projects I’ve designed web apps li…" at bounding box center [215, 188] width 199 height 273
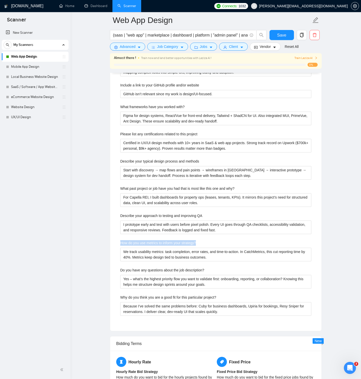
drag, startPoint x: 119, startPoint y: 243, endPoint x: 201, endPoint y: 243, distance: 81.7
click at [201, 243] on div "Describe your recent experience with similar projects I’ve designed web apps li…" at bounding box center [215, 188] width 199 height 273
copy label "How do you use metrics to inform your strategy?"
click at [129, 253] on strategy\? "We track usability metrics: task completion, error rates, and time-to-action. I…" at bounding box center [215, 255] width 191 height 14
drag, startPoint x: 118, startPoint y: 271, endPoint x: 208, endPoint y: 270, distance: 90.0
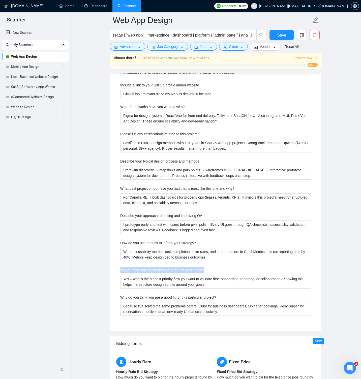
click at [208, 270] on div "Describe your recent experience with similar projects I’ve designed web apps li…" at bounding box center [215, 188] width 199 height 273
copy label "Do you have any questions about the job description?"
click at [154, 276] on description\? "Yes – what’s the highest priority flow you want to validate first: onboarding, …" at bounding box center [215, 282] width 191 height 14
drag, startPoint x: 120, startPoint y: 297, endPoint x: 224, endPoint y: 298, distance: 103.9
click at [227, 300] on div "Why do you think you are a good fit for this particular project?" at bounding box center [215, 299] width 191 height 8
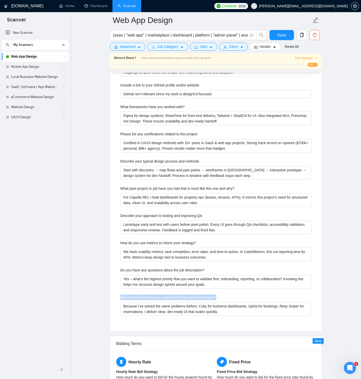
copy label "Why do you think you are a good fit for this particular project?"
click at [158, 309] on project\? "Because I’ve solved the same problems before: Cuby for business dashboards, Upi…" at bounding box center [215, 309] width 191 height 14
click at [51, 68] on link "Mobile App Design" at bounding box center [35, 67] width 48 height 10
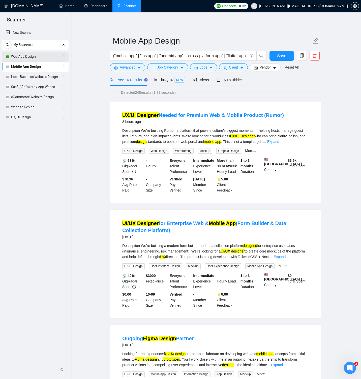
click at [26, 56] on link "Web App Design" at bounding box center [35, 57] width 48 height 10
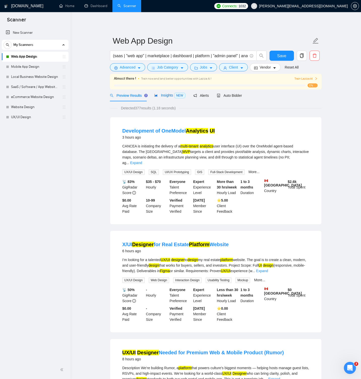
click at [168, 94] on span "Insights NEW" at bounding box center [169, 95] width 31 height 4
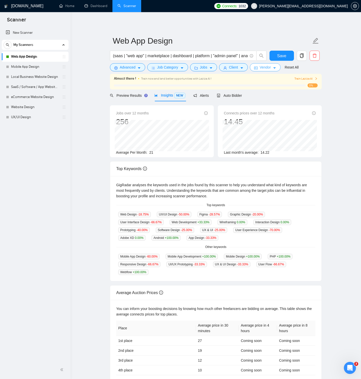
click at [267, 68] on span "Vendor" at bounding box center [265, 68] width 11 height 6
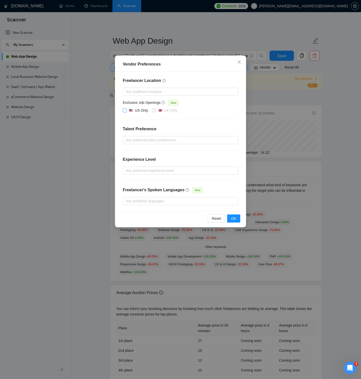
click at [126, 110] on input "US Only" at bounding box center [125, 110] width 4 height 4
checkbox input "true"
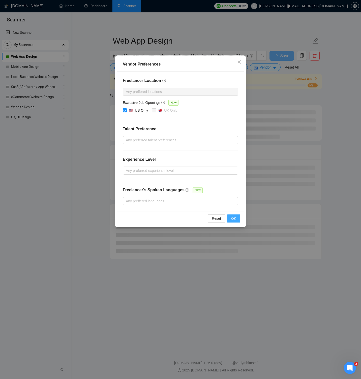
click at [234, 220] on span "OK" at bounding box center [233, 219] width 5 height 6
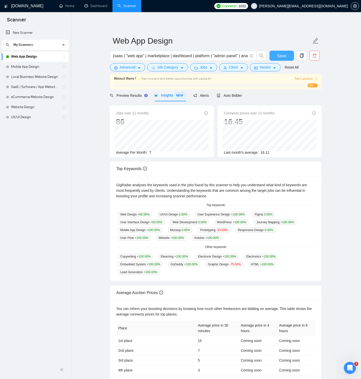
click at [286, 54] on button "Save" at bounding box center [281, 56] width 24 height 10
click at [237, 97] on span "Auto Bidder" at bounding box center [229, 96] width 25 height 4
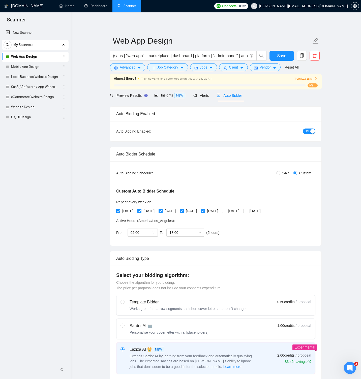
click at [306, 131] on span "ON" at bounding box center [307, 132] width 5 height 6
click at [306, 131] on div "button" at bounding box center [304, 131] width 5 height 5
click at [262, 67] on span "Vendor" at bounding box center [265, 68] width 11 height 6
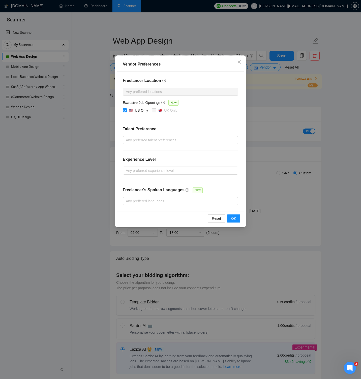
click at [123, 108] on input "US Only" at bounding box center [125, 110] width 4 height 4
checkbox input "false"
click at [235, 221] on span "OK" at bounding box center [233, 219] width 5 height 6
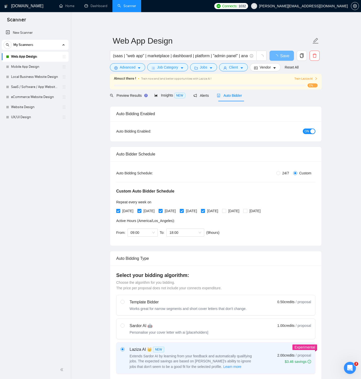
click at [275, 58] on button "Save" at bounding box center [281, 56] width 24 height 10
click at [301, 55] on icon "copy" at bounding box center [301, 55] width 5 height 5
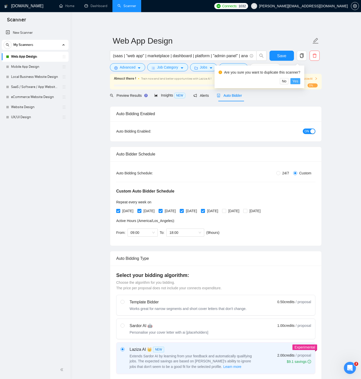
click at [298, 81] on span "Yes" at bounding box center [295, 81] width 6 height 6
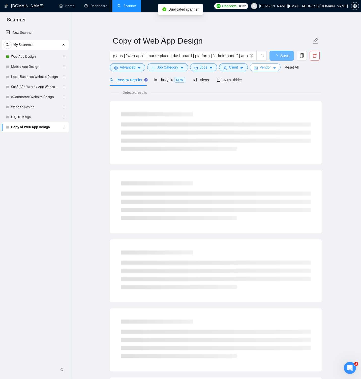
click at [271, 67] on span "Vendor" at bounding box center [265, 68] width 11 height 6
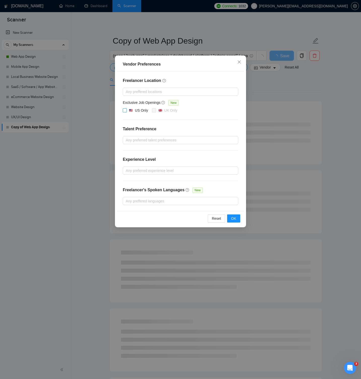
click at [127, 112] on span at bounding box center [125, 110] width 4 height 4
click at [126, 112] on input "US Only" at bounding box center [125, 110] width 4 height 4
checkbox input "true"
click at [234, 218] on span "OK" at bounding box center [233, 219] width 5 height 6
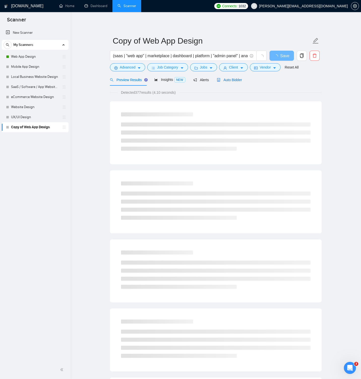
click at [232, 77] on div "Auto Bidder" at bounding box center [229, 80] width 25 height 6
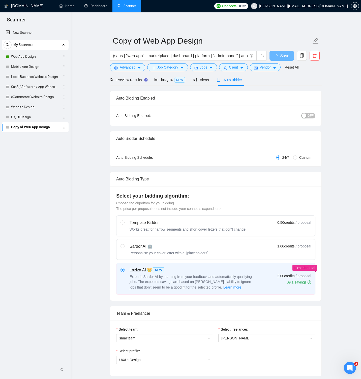
radio input "false"
radio input "true"
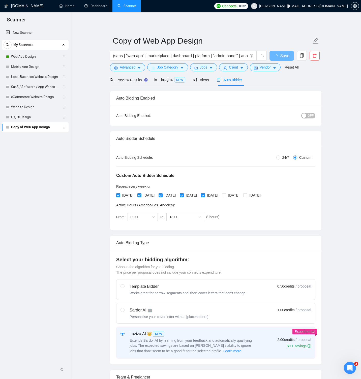
click at [309, 115] on span "OFF" at bounding box center [311, 116] width 6 height 6
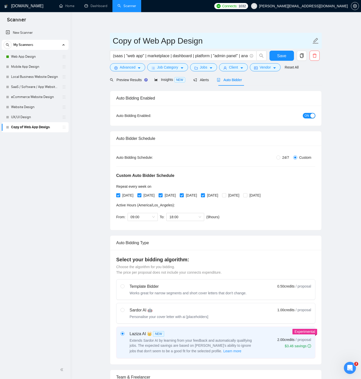
drag, startPoint x: 143, startPoint y: 39, endPoint x: 109, endPoint y: 39, distance: 34.0
type input "Web App Design (US-only)"
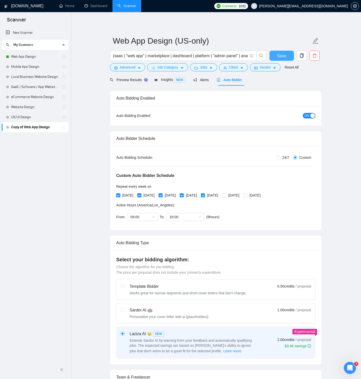
click at [278, 54] on span "Save" at bounding box center [281, 56] width 9 height 6
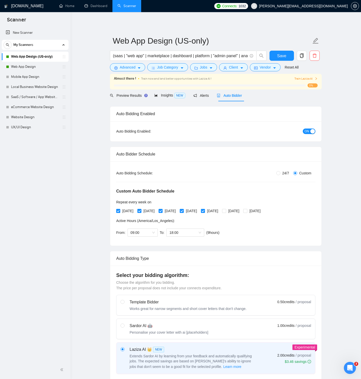
click at [160, 96] on span "Insights NEW" at bounding box center [169, 95] width 31 height 4
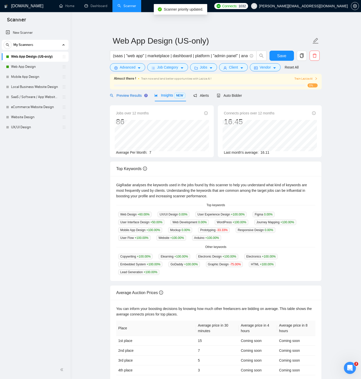
click at [136, 96] on span "Preview Results" at bounding box center [128, 96] width 36 height 4
